Goal: Task Accomplishment & Management: Complete application form

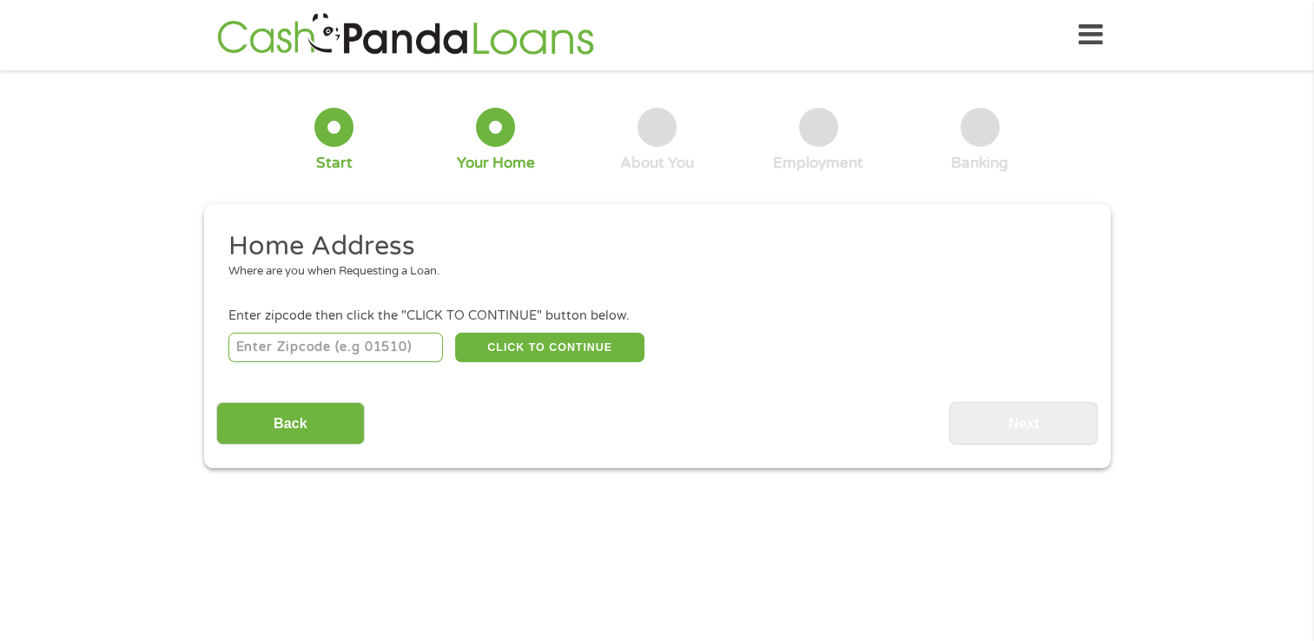
click at [388, 353] on input "number" at bounding box center [335, 348] width 215 height 30
type input "77082"
click at [504, 339] on button "CLICK TO CONTINUE" at bounding box center [549, 348] width 189 height 30
type input "77082"
type input "[GEOGRAPHIC_DATA]"
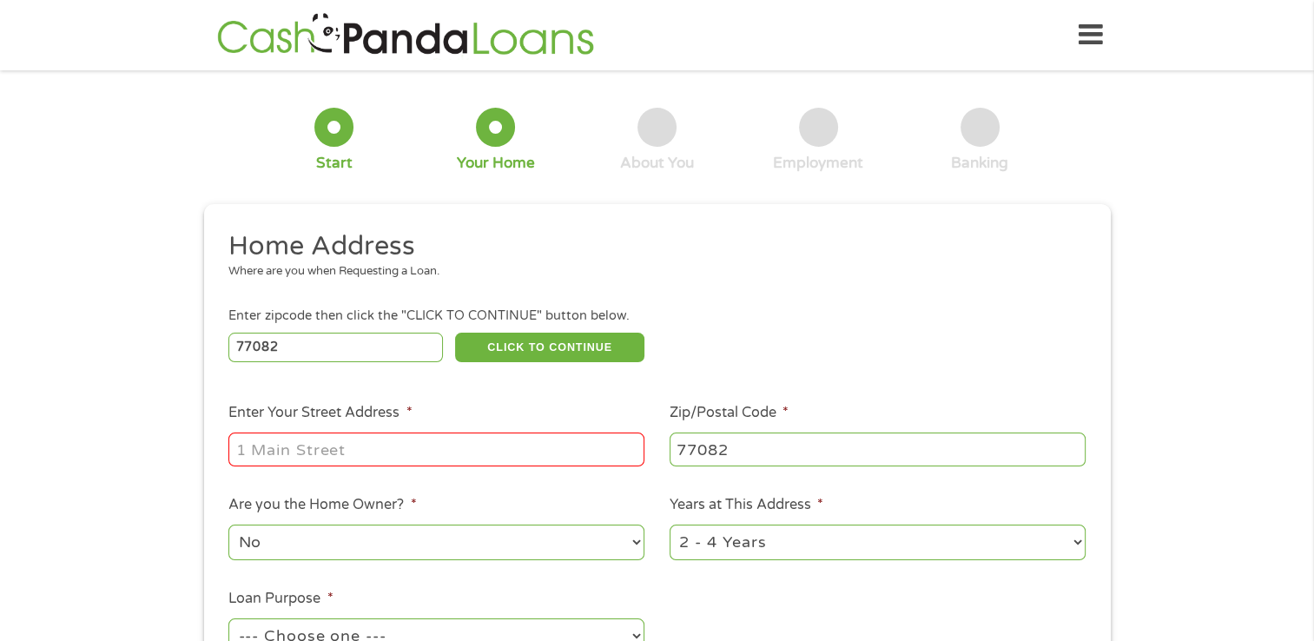
click at [452, 443] on input "Enter Your Street Address *" at bounding box center [436, 449] width 416 height 33
type input "[STREET_ADDRESS][PERSON_NAME][US_STATE]"
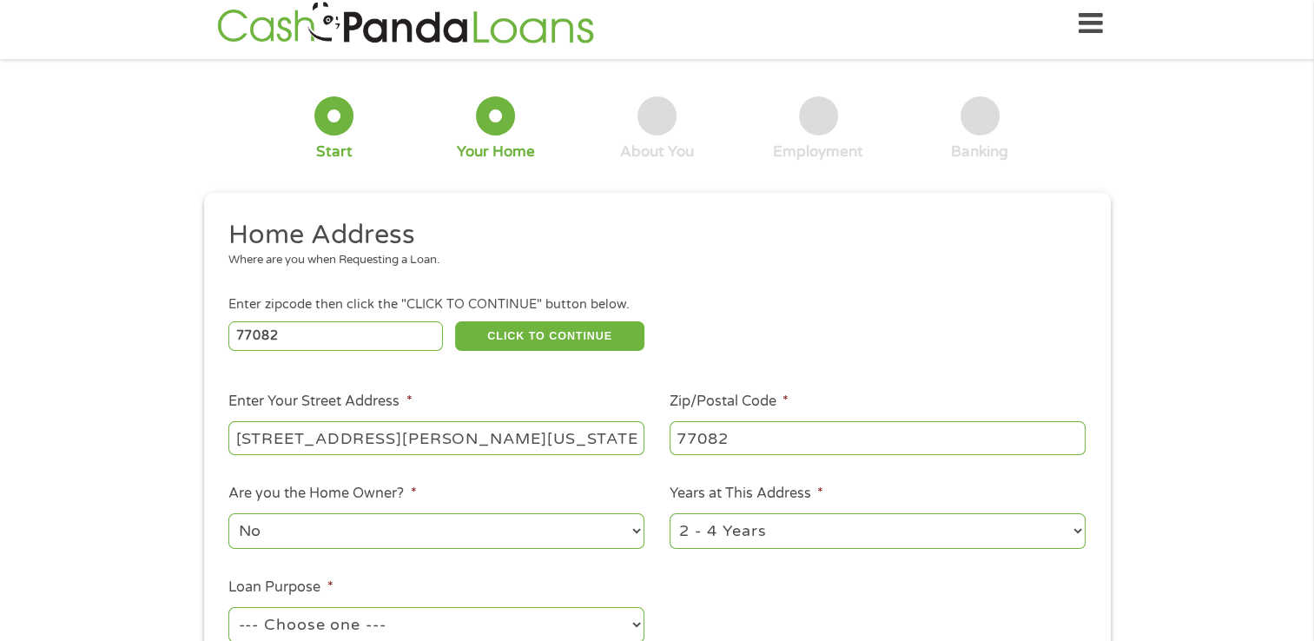
scroll to position [174, 0]
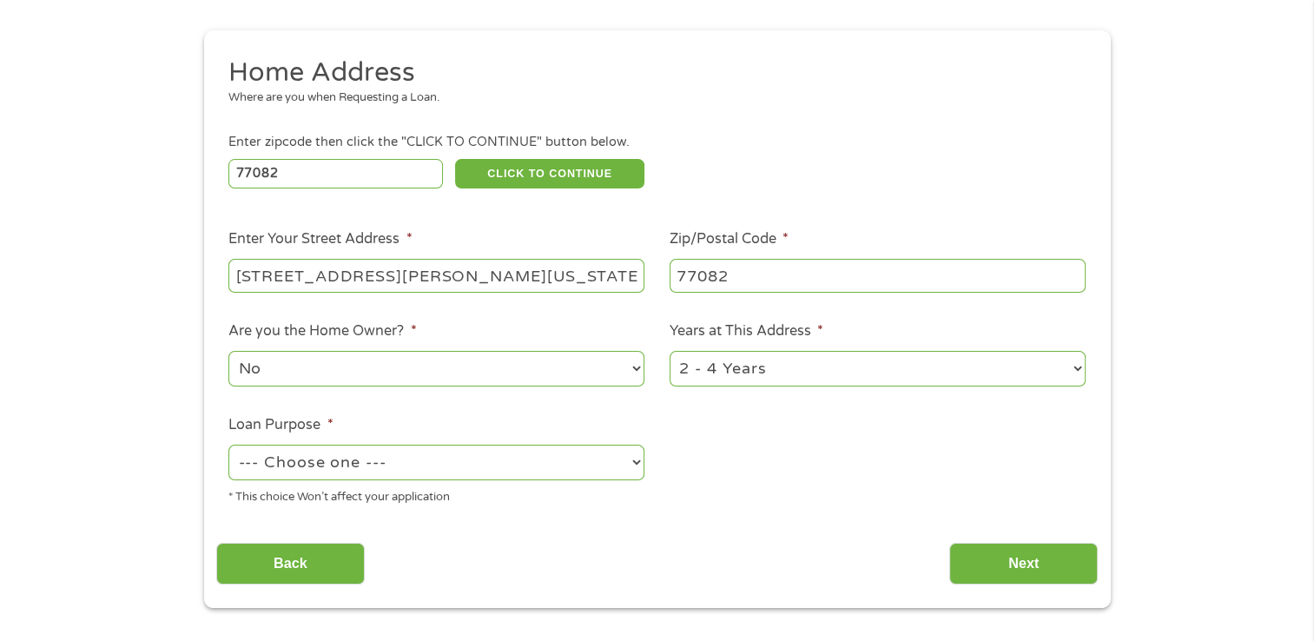
click at [628, 365] on select "No Yes" at bounding box center [436, 369] width 416 height 36
select select "yes"
click at [228, 353] on select "No Yes" at bounding box center [436, 369] width 416 height 36
click at [639, 467] on select "--- Choose one --- Pay Bills Debt Consolidation Home Improvement Major Purchase…" at bounding box center [436, 463] width 416 height 36
select select "medicalexpenses"
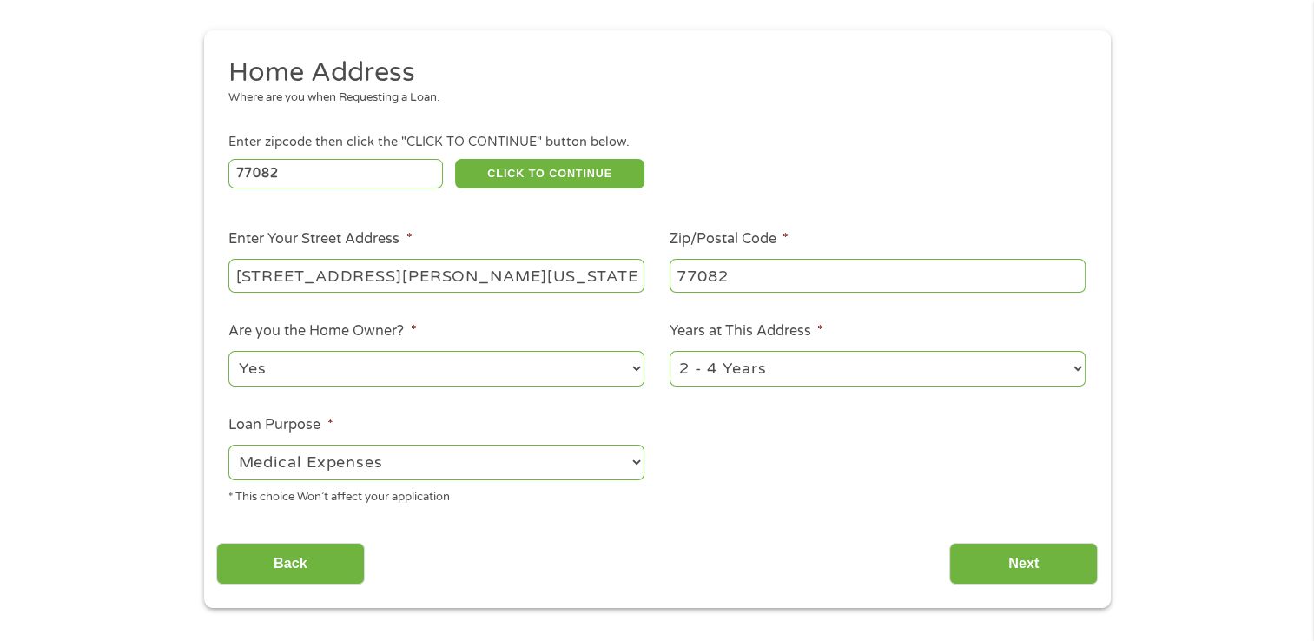
click at [228, 447] on select "--- Choose one --- Pay Bills Debt Consolidation Home Improvement Major Purchase…" at bounding box center [436, 463] width 416 height 36
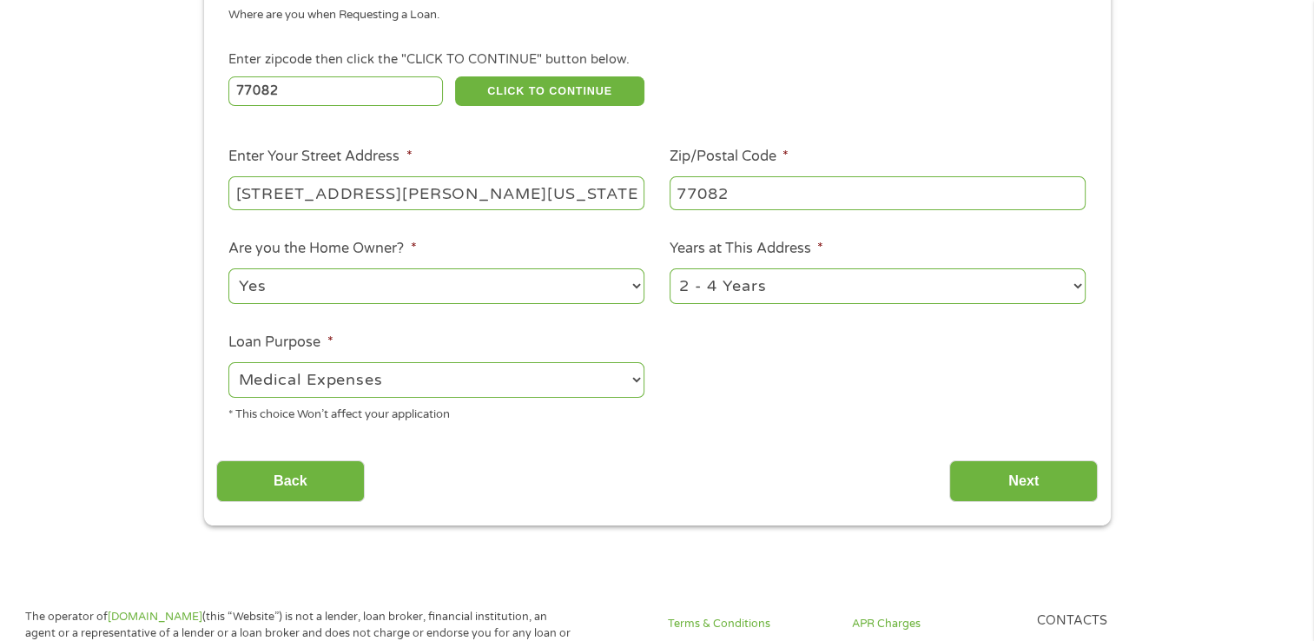
scroll to position [434, 0]
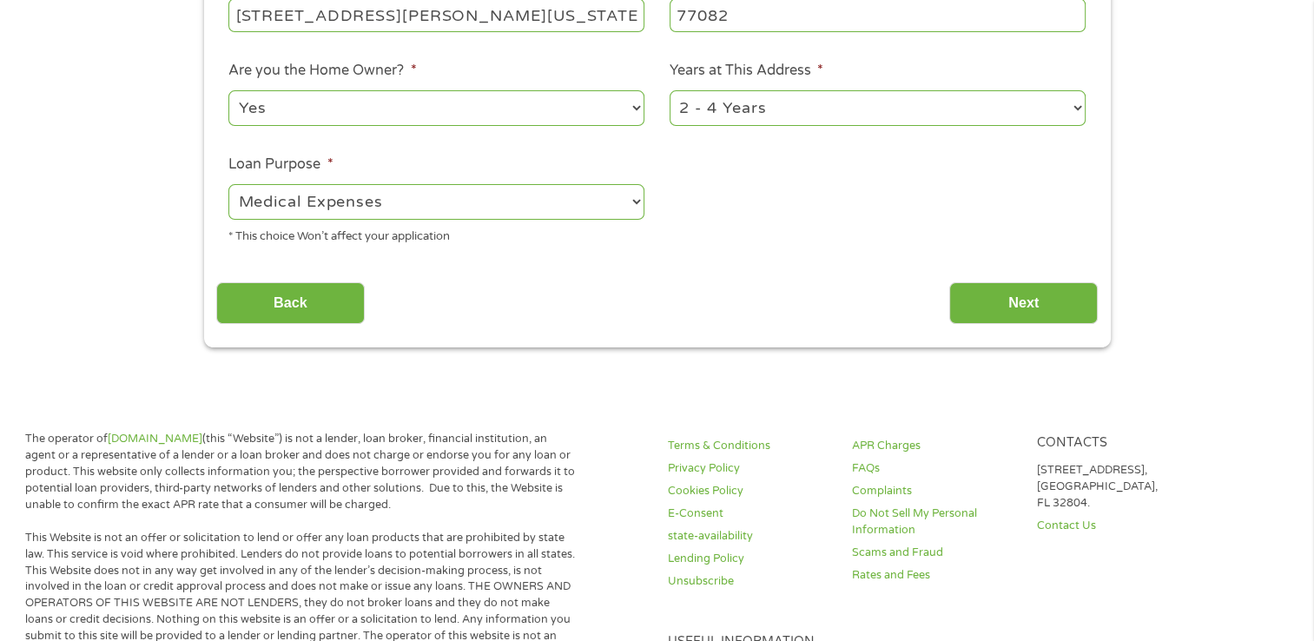
click at [1078, 112] on select "1 Year or less 1 - 2 Years 2 - 4 Years Over 4 Years" at bounding box center [878, 108] width 416 height 36
select select "60months"
click at [670, 92] on select "1 Year or less 1 - 2 Years 2 - 4 Years Over 4 Years" at bounding box center [878, 108] width 416 height 36
click at [1007, 294] on input "Next" at bounding box center [1024, 303] width 149 height 43
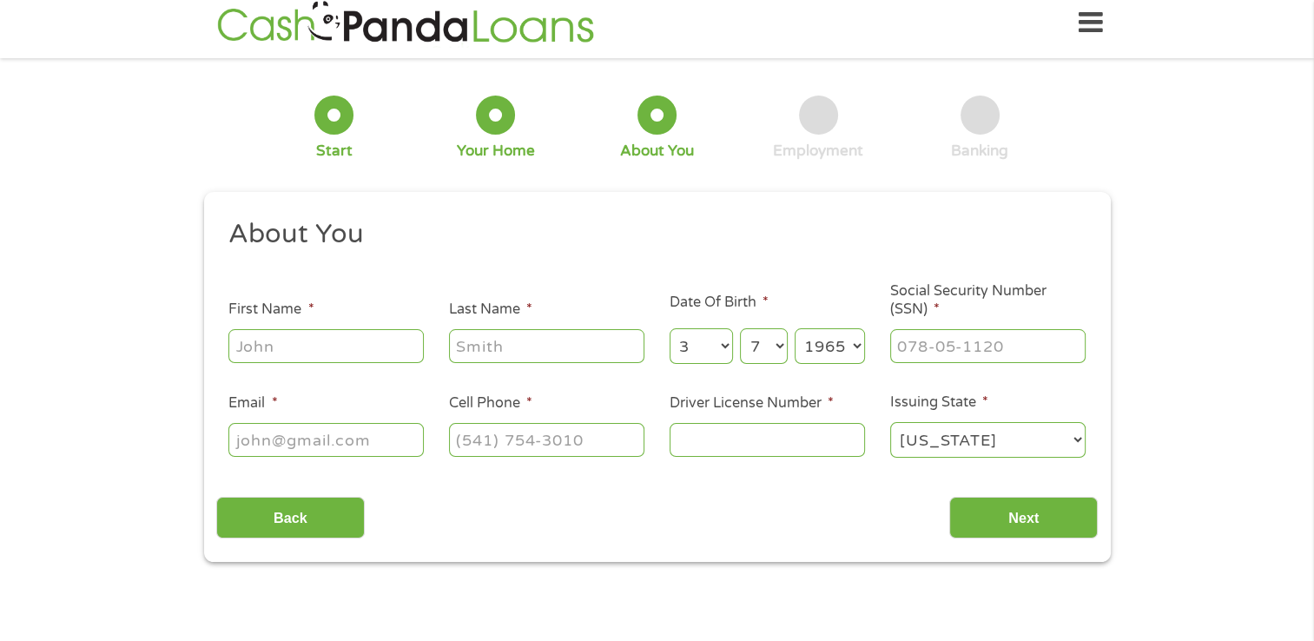
scroll to position [0, 0]
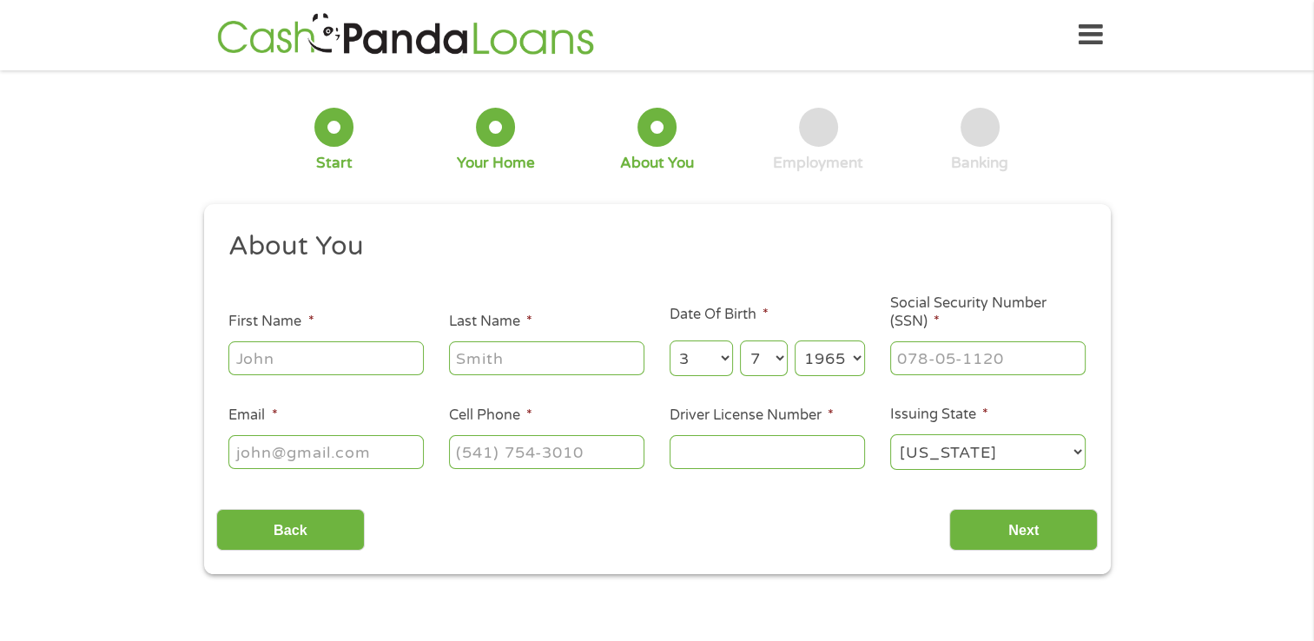
click at [420, 364] on input "First Name *" at bounding box center [325, 357] width 195 height 33
type input "[PERSON_NAME]"
select select "7"
select select "10"
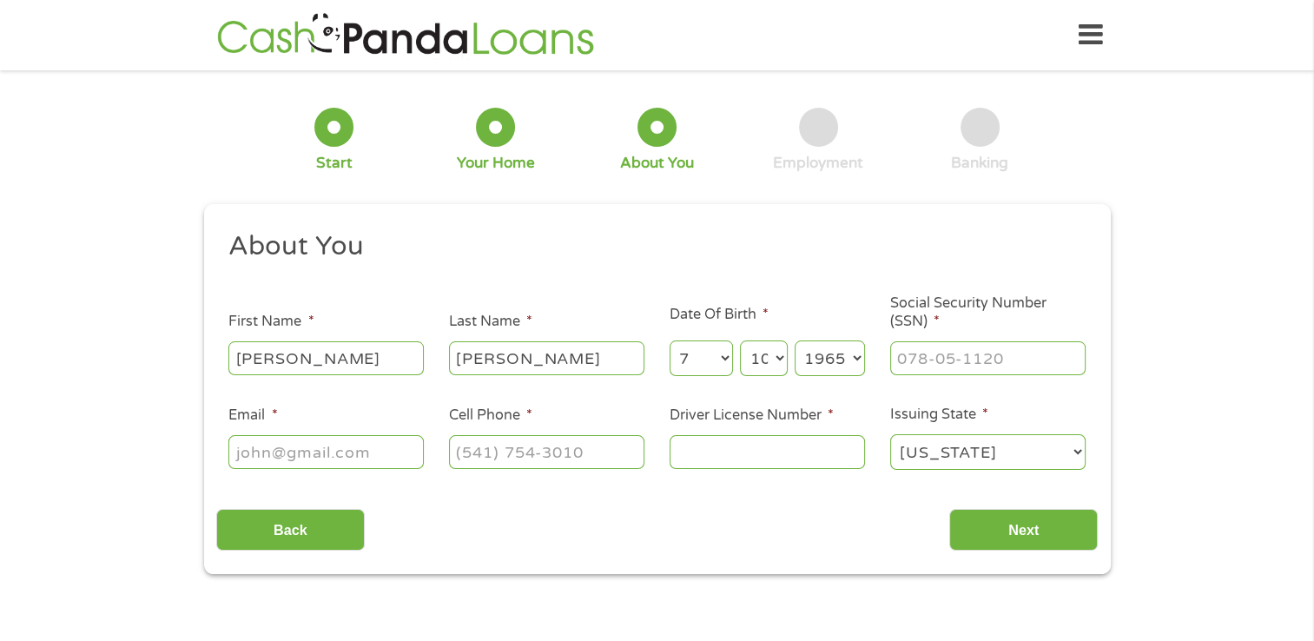
select select "1954"
type input "[EMAIL_ADDRESS][DOMAIN_NAME]"
type input "[PHONE_NUMBER]"
click at [1019, 356] on input "___-__-____" at bounding box center [987, 357] width 195 height 33
type input "44_-__-____"
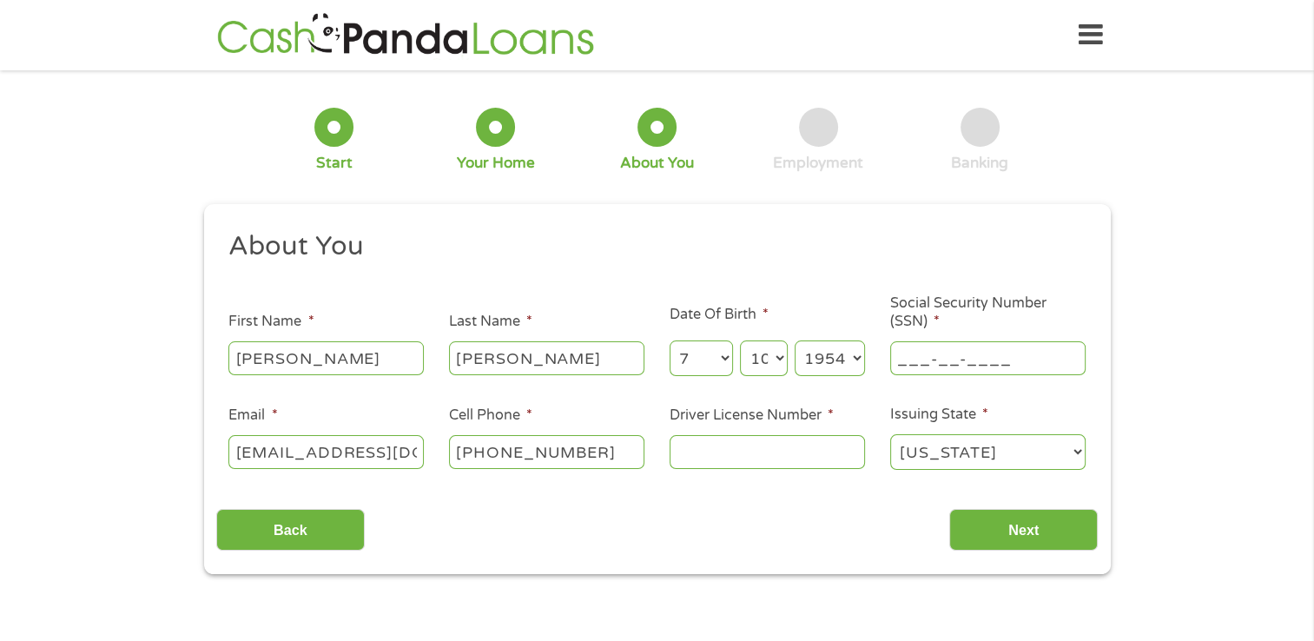
click at [1046, 363] on input "___-__-____" at bounding box center [987, 357] width 195 height 33
type input "436-84-1183"
click at [824, 460] on input "Driver License Number *" at bounding box center [767, 451] width 195 height 33
drag, startPoint x: 824, startPoint y: 460, endPoint x: 834, endPoint y: 440, distance: 23.3
click at [833, 443] on input "Driver License Number *" at bounding box center [767, 451] width 195 height 33
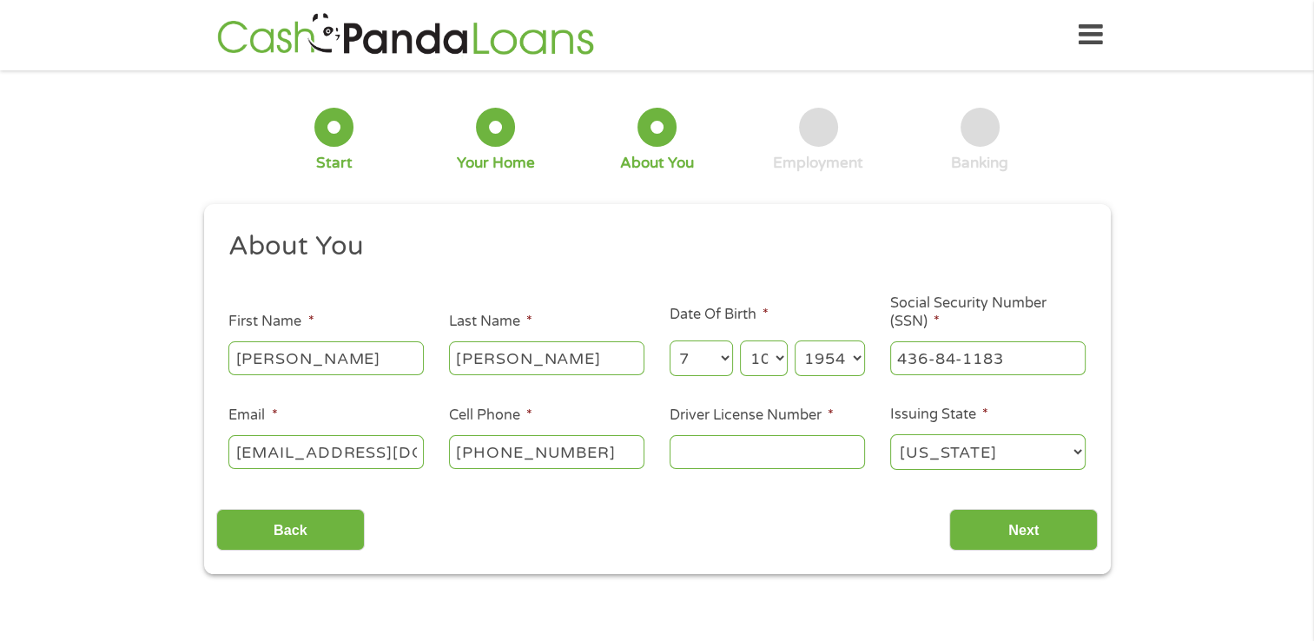
click at [834, 440] on input "Driver License Number *" at bounding box center [767, 451] width 195 height 33
drag, startPoint x: 902, startPoint y: 583, endPoint x: 899, endPoint y: 597, distance: 14.1
click at [899, 597] on section "1 Start 2 Your Home 3 About You 4 Employment 5 Banking 6 This field is hidden w…" at bounding box center [657, 347] width 1314 height 529
click at [685, 446] on input "Driver License Number *" at bounding box center [767, 451] width 195 height 33
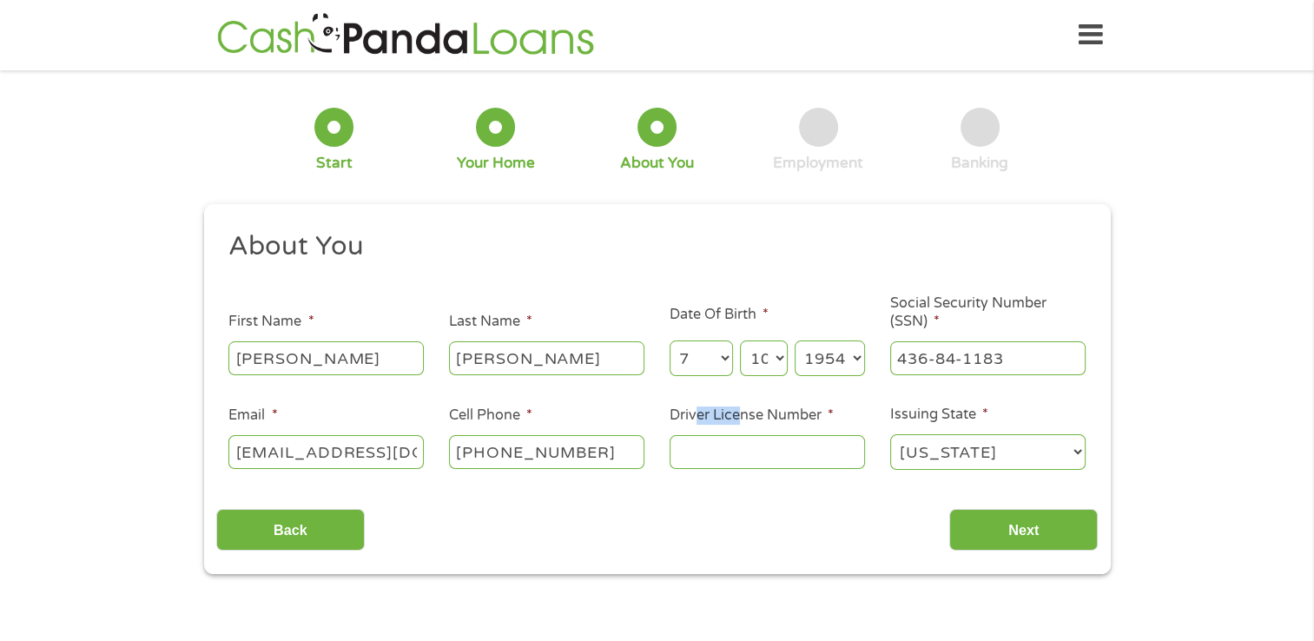
drag, startPoint x: 698, startPoint y: 424, endPoint x: 748, endPoint y: 422, distance: 49.5
click at [741, 423] on label "Driver License Number *" at bounding box center [752, 416] width 164 height 18
drag, startPoint x: 748, startPoint y: 422, endPoint x: 800, endPoint y: 413, distance: 53.0
click at [771, 418] on label "Driver License Number *" at bounding box center [752, 416] width 164 height 18
drag, startPoint x: 800, startPoint y: 413, endPoint x: 816, endPoint y: 449, distance: 39.7
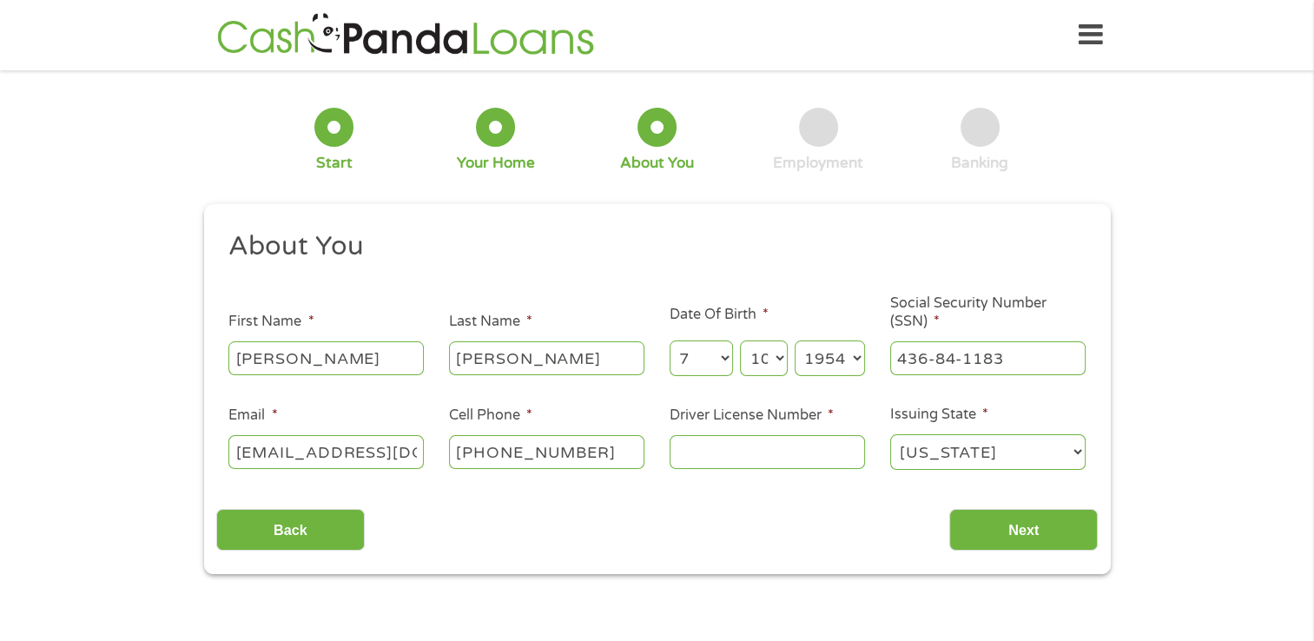
click at [800, 417] on label "Driver License Number *" at bounding box center [752, 416] width 164 height 18
click at [800, 435] on input "Driver License Number *" at bounding box center [767, 451] width 195 height 33
click at [816, 449] on input "Driver License Number *" at bounding box center [767, 451] width 195 height 33
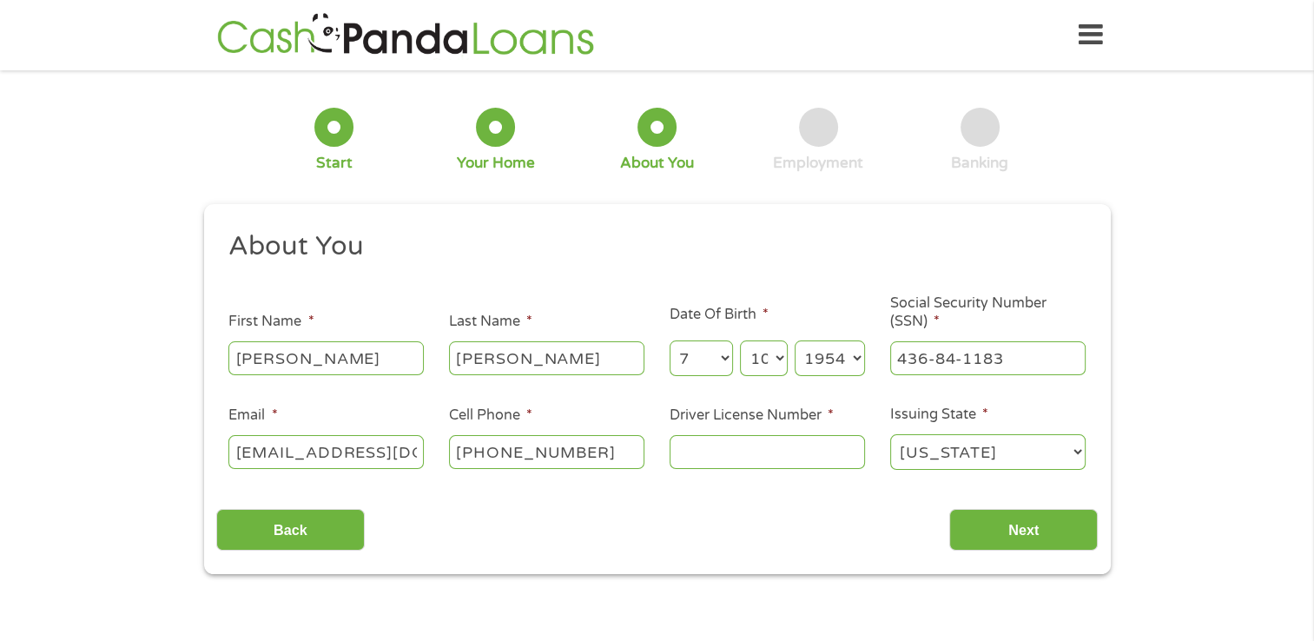
click at [816, 449] on input "Driver License Number *" at bounding box center [767, 451] width 195 height 33
click at [711, 447] on input "Driver License Number *" at bounding box center [767, 451] width 195 height 33
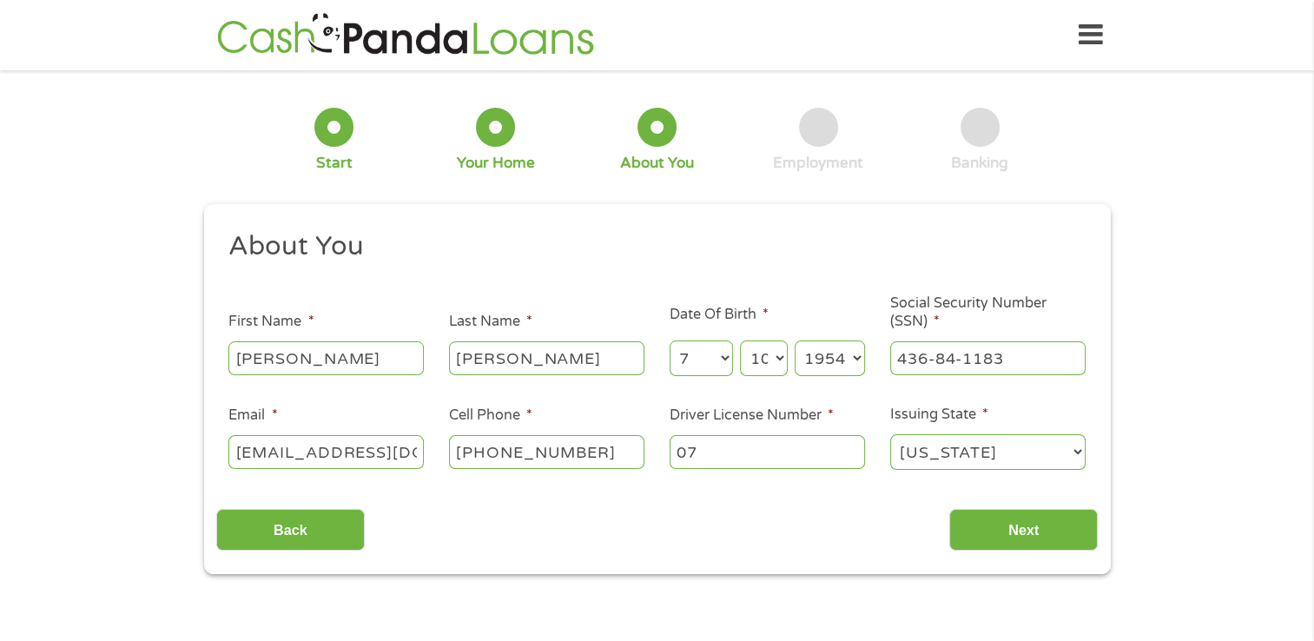
click at [722, 450] on input "07" at bounding box center [767, 451] width 195 height 33
type input "09840639"
click at [1001, 530] on input "Next" at bounding box center [1024, 530] width 149 height 43
click at [1022, 523] on input "Next" at bounding box center [1024, 530] width 149 height 43
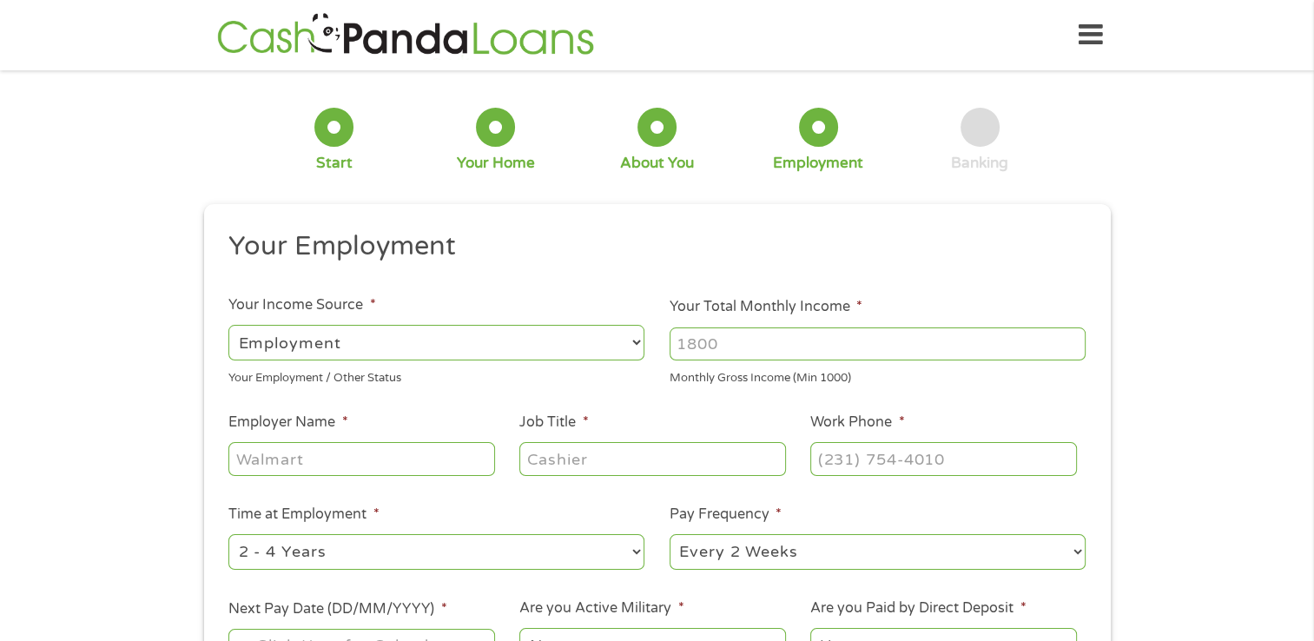
scroll to position [7, 7]
click at [643, 347] on select "--- Choose one --- Employment [DEMOGRAPHIC_DATA] Benefits" at bounding box center [436, 343] width 416 height 36
select select "benefits"
click at [228, 325] on select "--- Choose one --- Employment [DEMOGRAPHIC_DATA] Benefits" at bounding box center [436, 343] width 416 height 36
type input "Other"
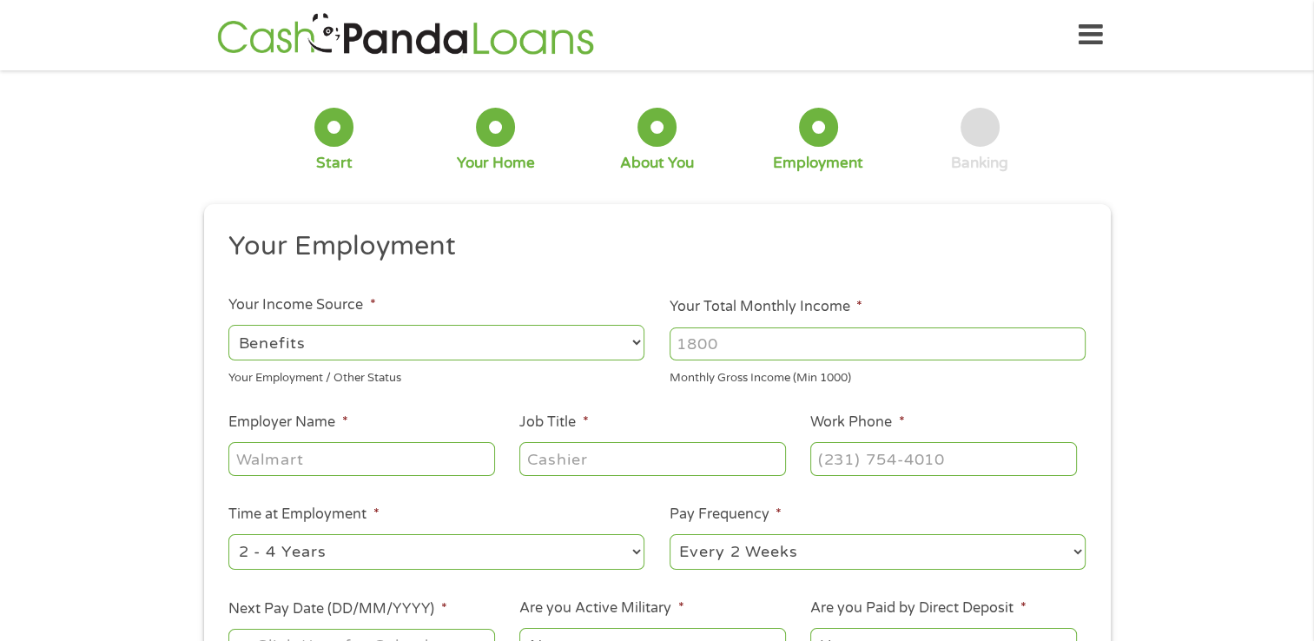
type input "[PHONE_NUMBER]"
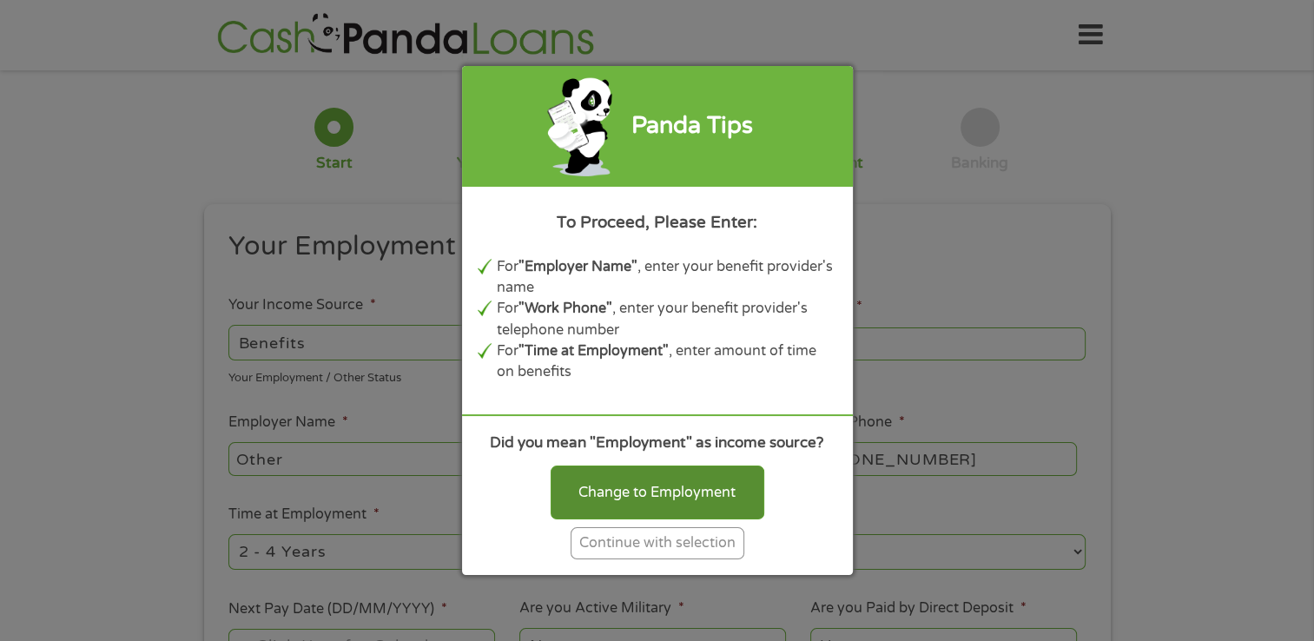
click at [662, 494] on div "Change to Employment" at bounding box center [658, 493] width 214 height 54
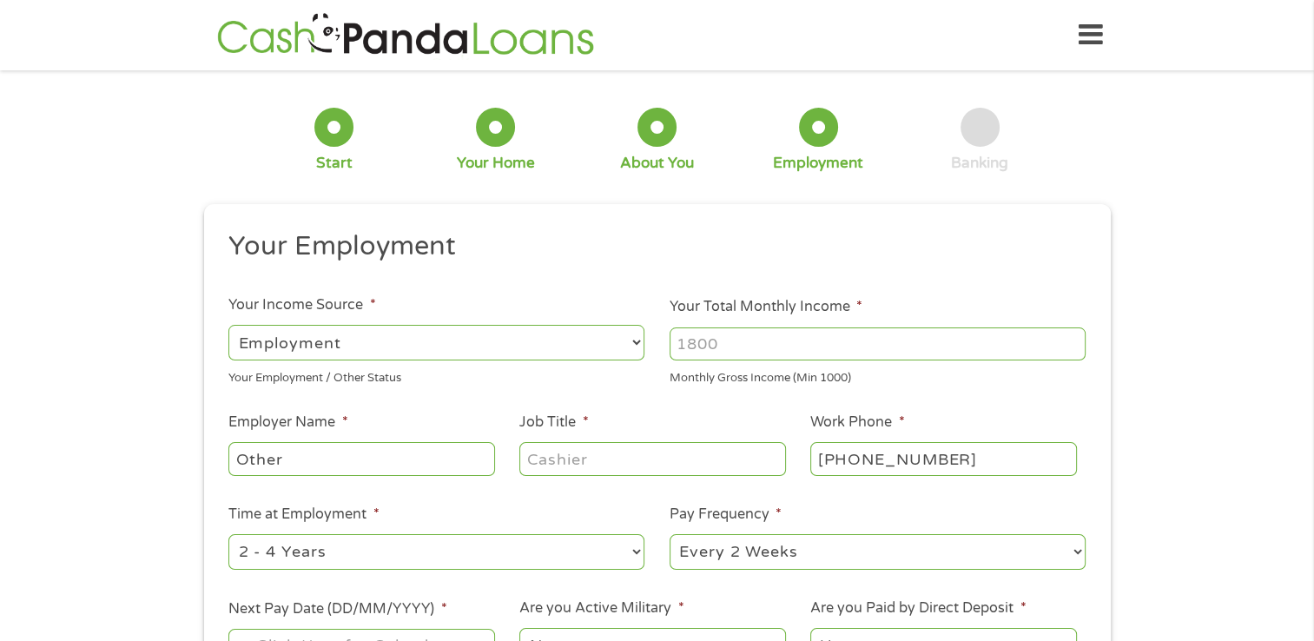
click at [629, 347] on select "--- Choose one --- Employment [DEMOGRAPHIC_DATA] Benefits" at bounding box center [436, 343] width 416 height 36
click at [228, 325] on select "--- Choose one --- Employment [DEMOGRAPHIC_DATA] Benefits" at bounding box center [436, 343] width 416 height 36
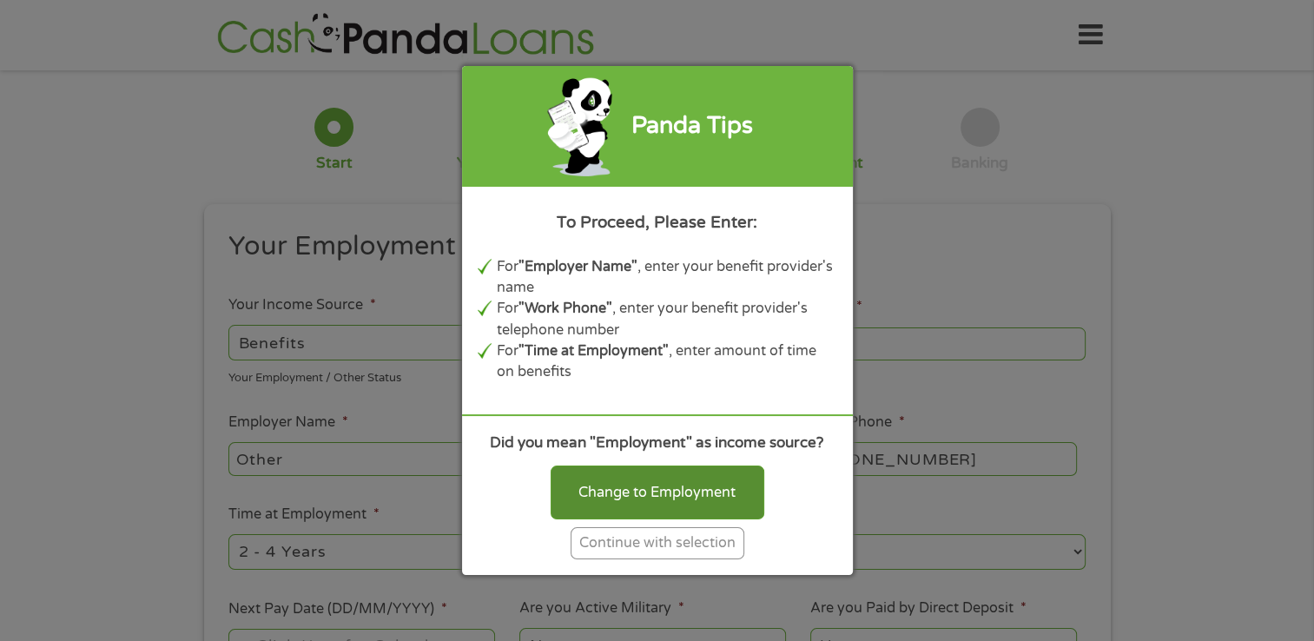
click at [636, 491] on div "Change to Employment" at bounding box center [658, 493] width 214 height 54
select select "fullTime"
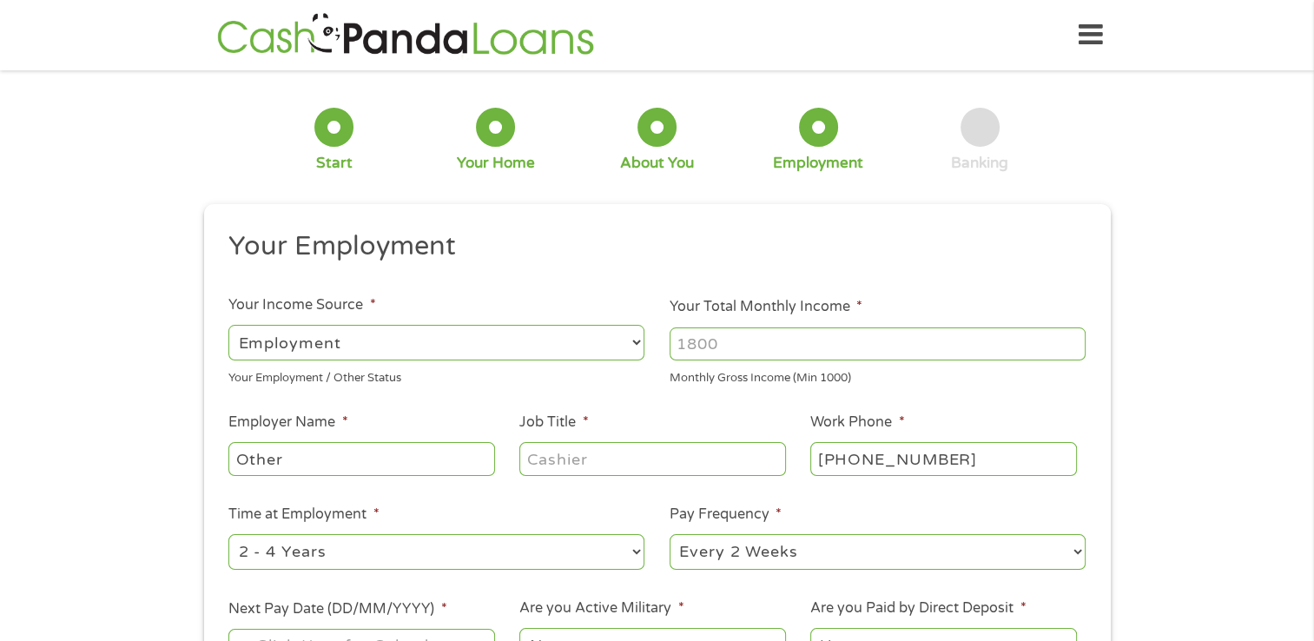
click at [732, 350] on input "Your Total Monthly Income *" at bounding box center [878, 344] width 416 height 33
